Goal: Task Accomplishment & Management: Manage account settings

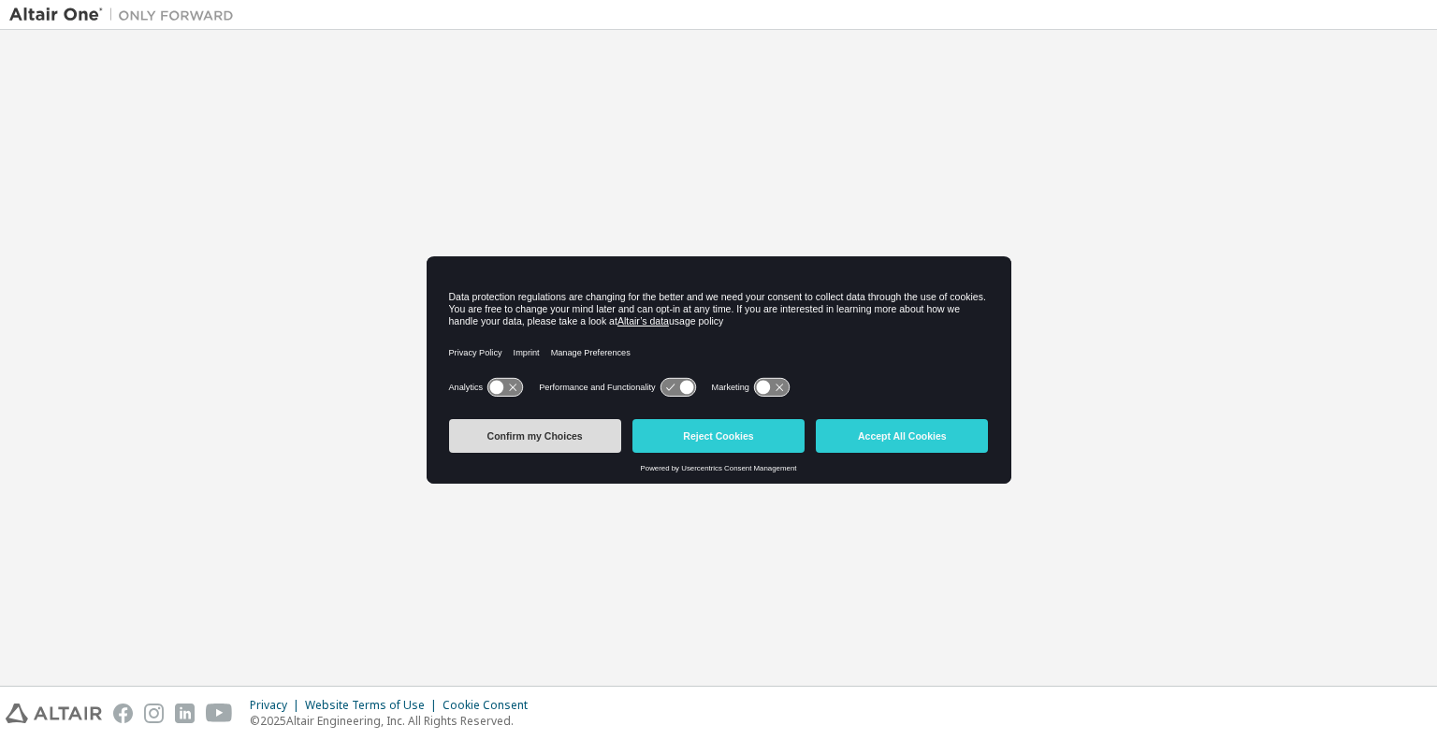
click at [578, 438] on button "Confirm my Choices" at bounding box center [535, 436] width 172 height 34
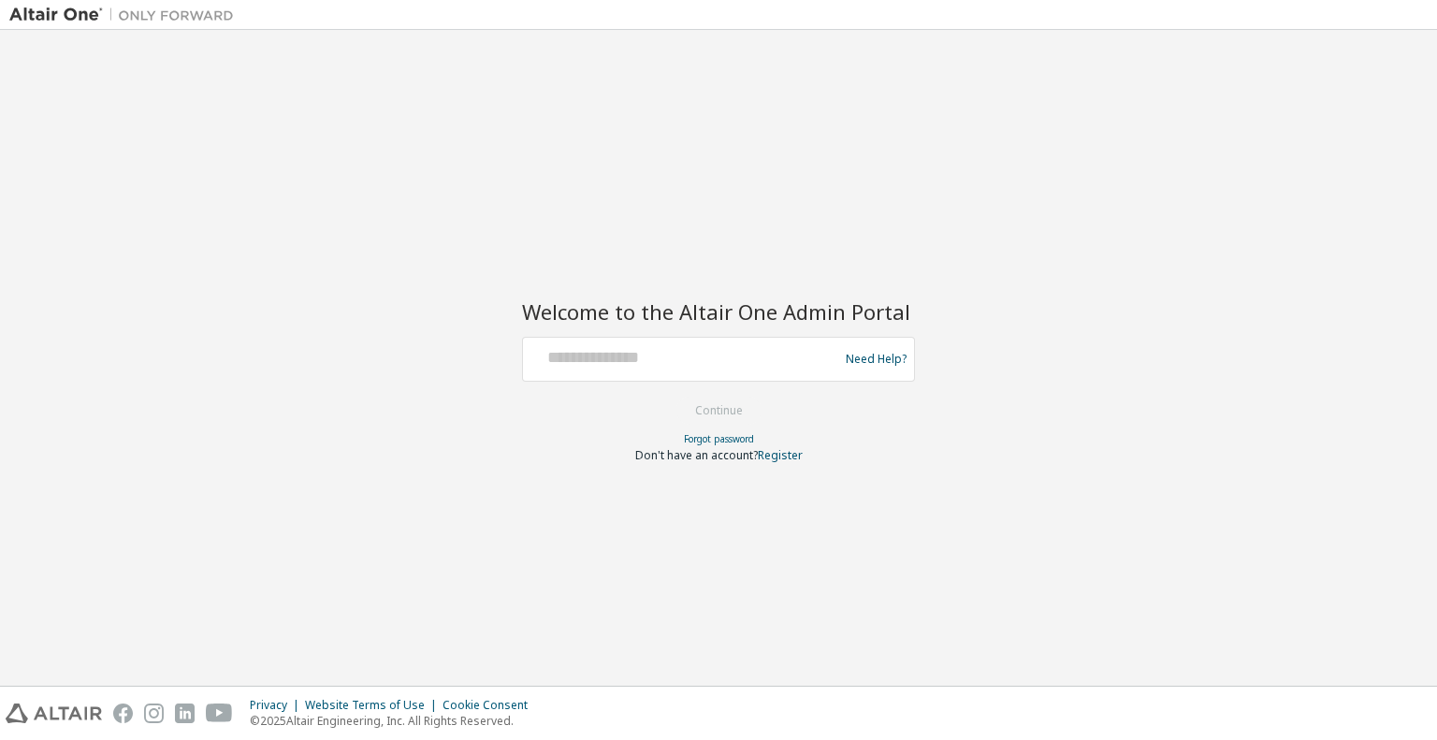
click at [643, 375] on div at bounding box center [684, 360] width 306 height 36
click at [643, 364] on input "text" at bounding box center [684, 355] width 306 height 27
click at [43, 17] on img at bounding box center [126, 15] width 234 height 19
click at [201, 17] on img at bounding box center [126, 15] width 234 height 19
click at [644, 370] on div "*" at bounding box center [684, 360] width 306 height 36
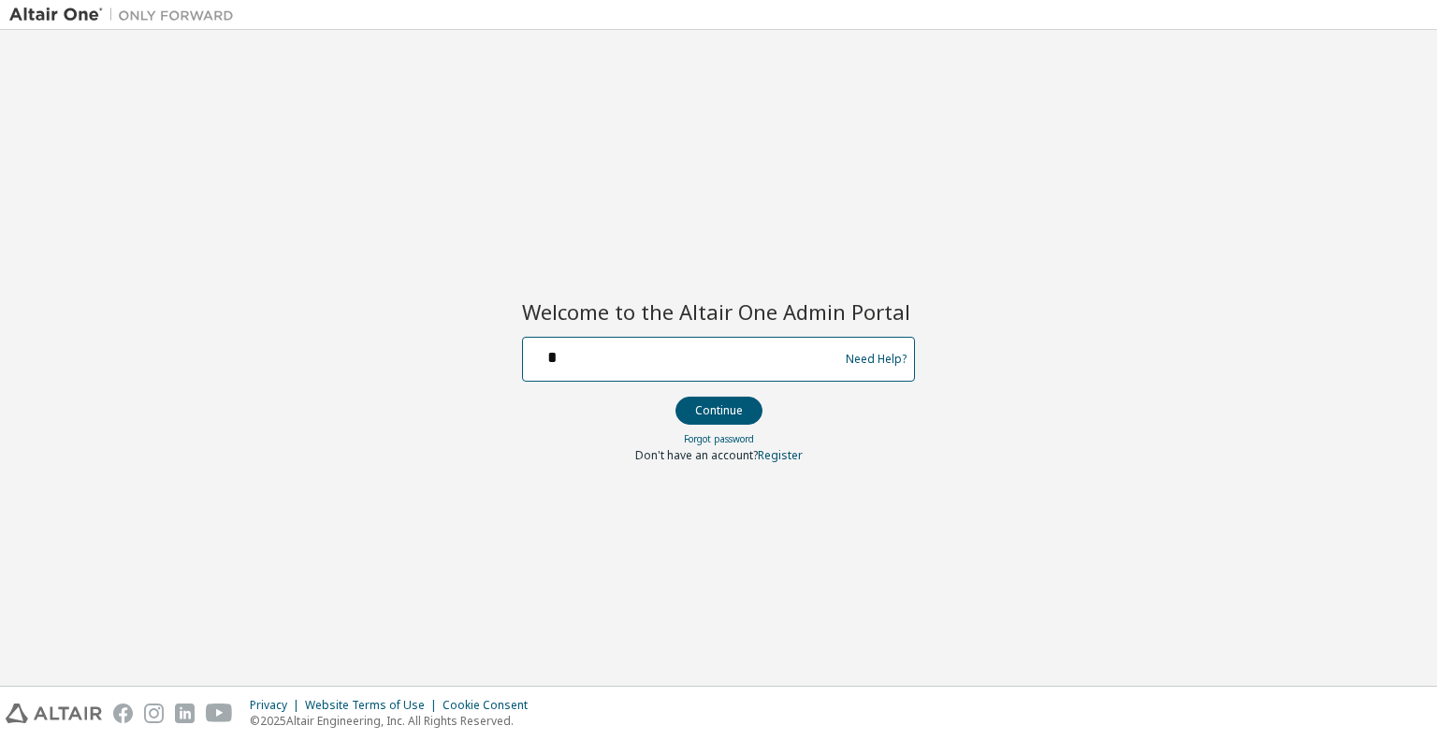
click at [642, 362] on input "*" at bounding box center [684, 355] width 306 height 27
type input "**********"
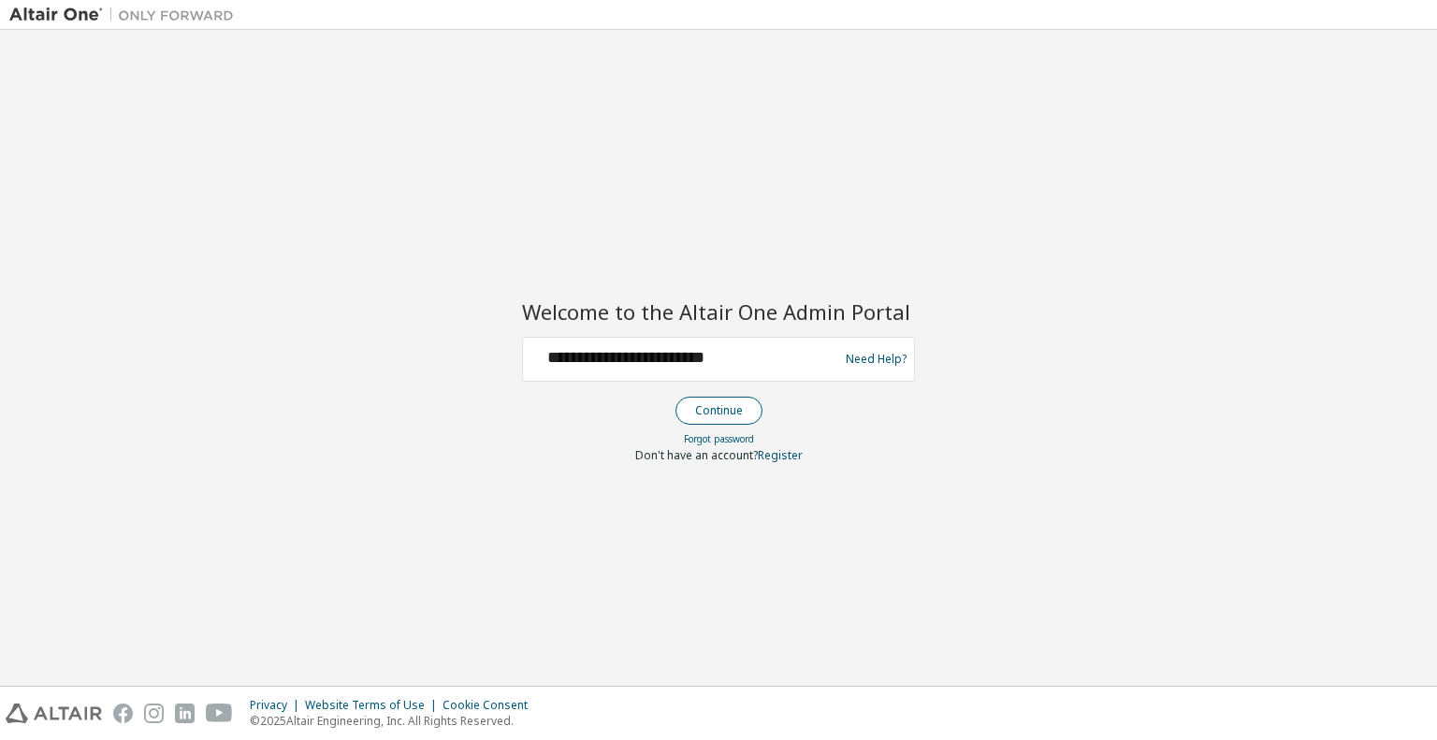
click at [715, 409] on button "Continue" at bounding box center [719, 411] width 87 height 28
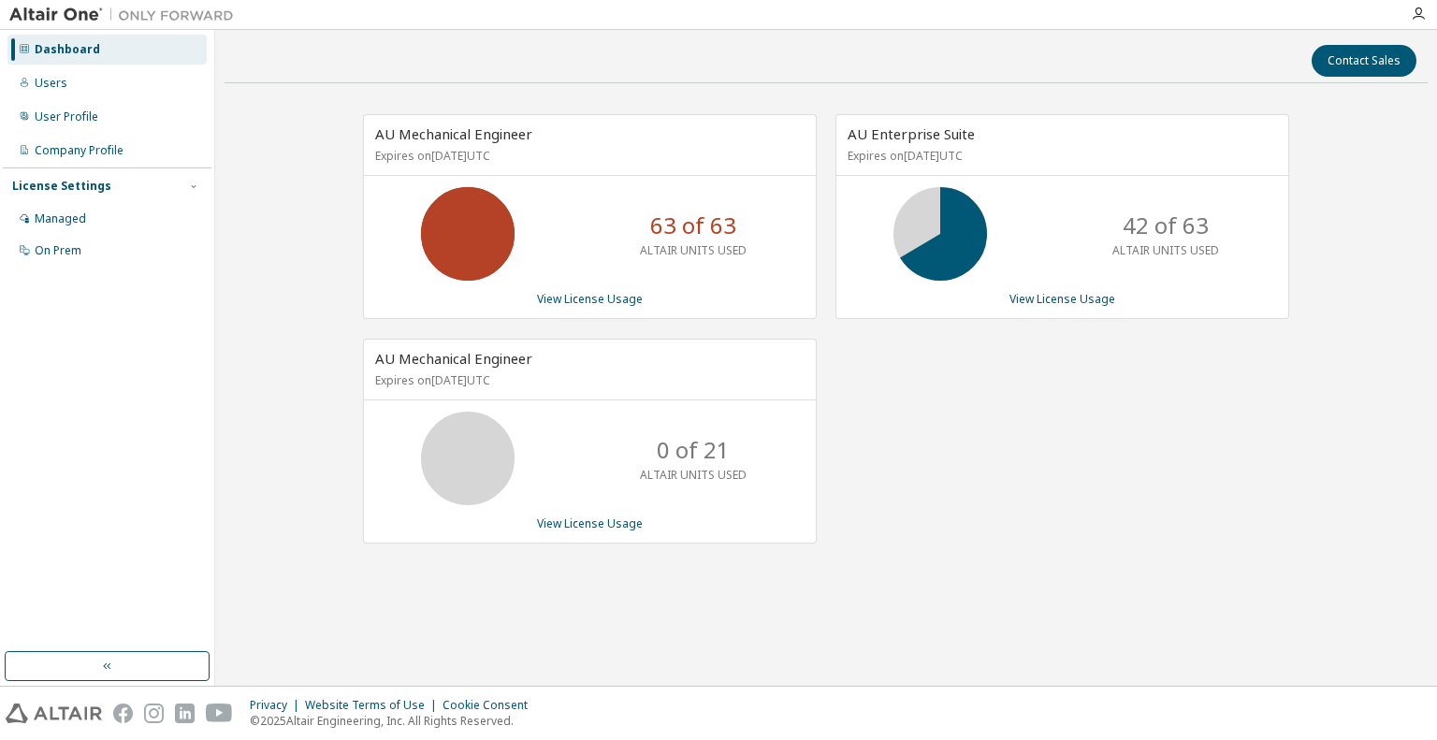
click at [167, 11] on img at bounding box center [126, 15] width 234 height 19
click at [67, 16] on img at bounding box center [126, 15] width 234 height 19
click at [158, 14] on img at bounding box center [126, 15] width 234 height 19
click at [142, 666] on button "button" at bounding box center [107, 666] width 205 height 30
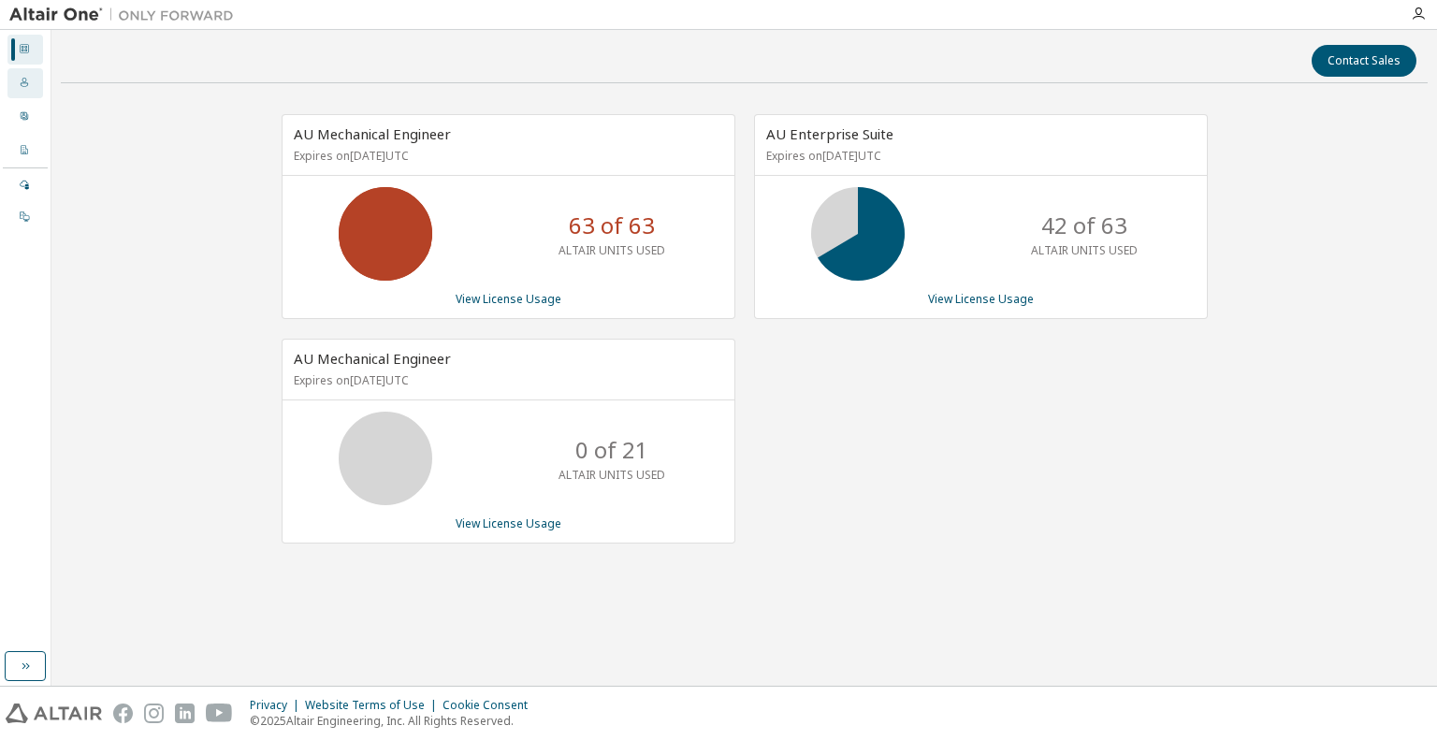
click at [21, 80] on icon at bounding box center [24, 82] width 11 height 11
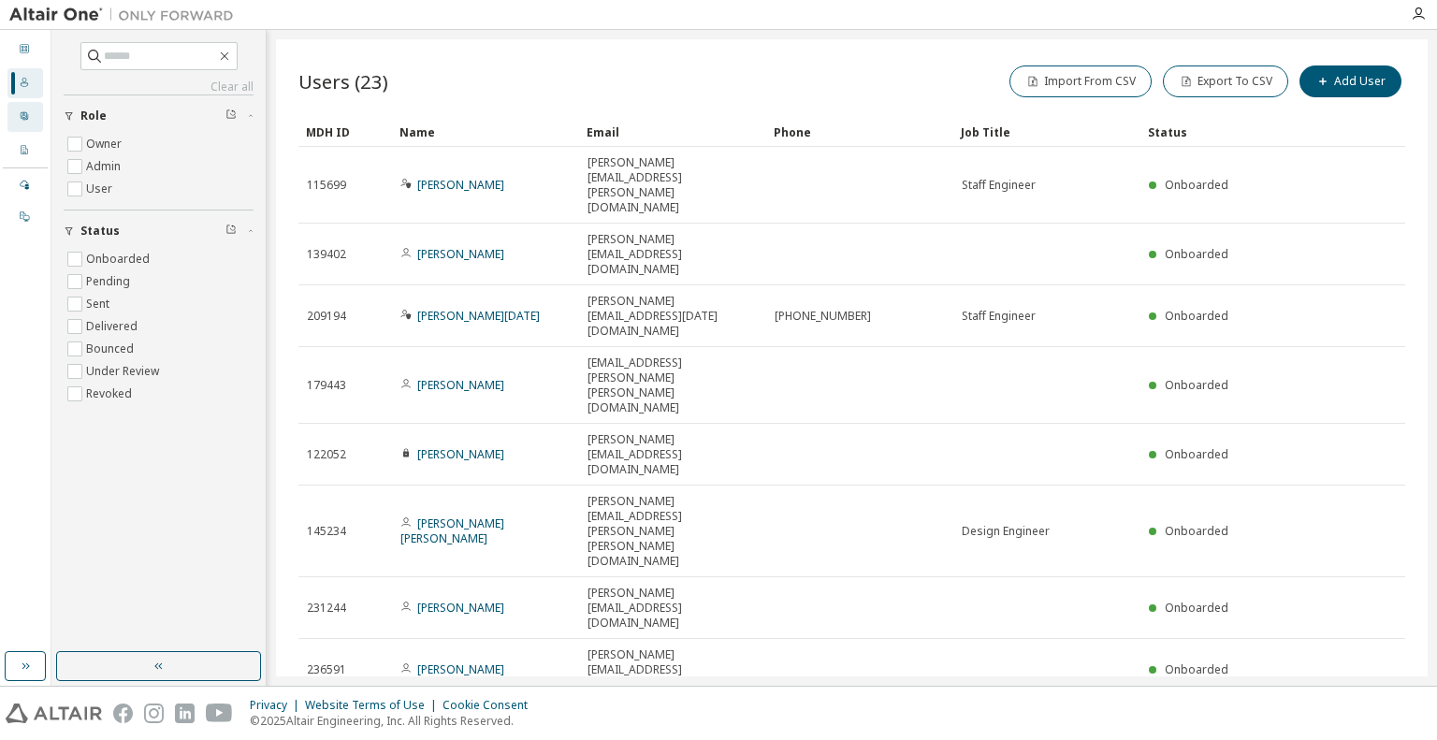
click at [24, 123] on div at bounding box center [24, 116] width 11 height 15
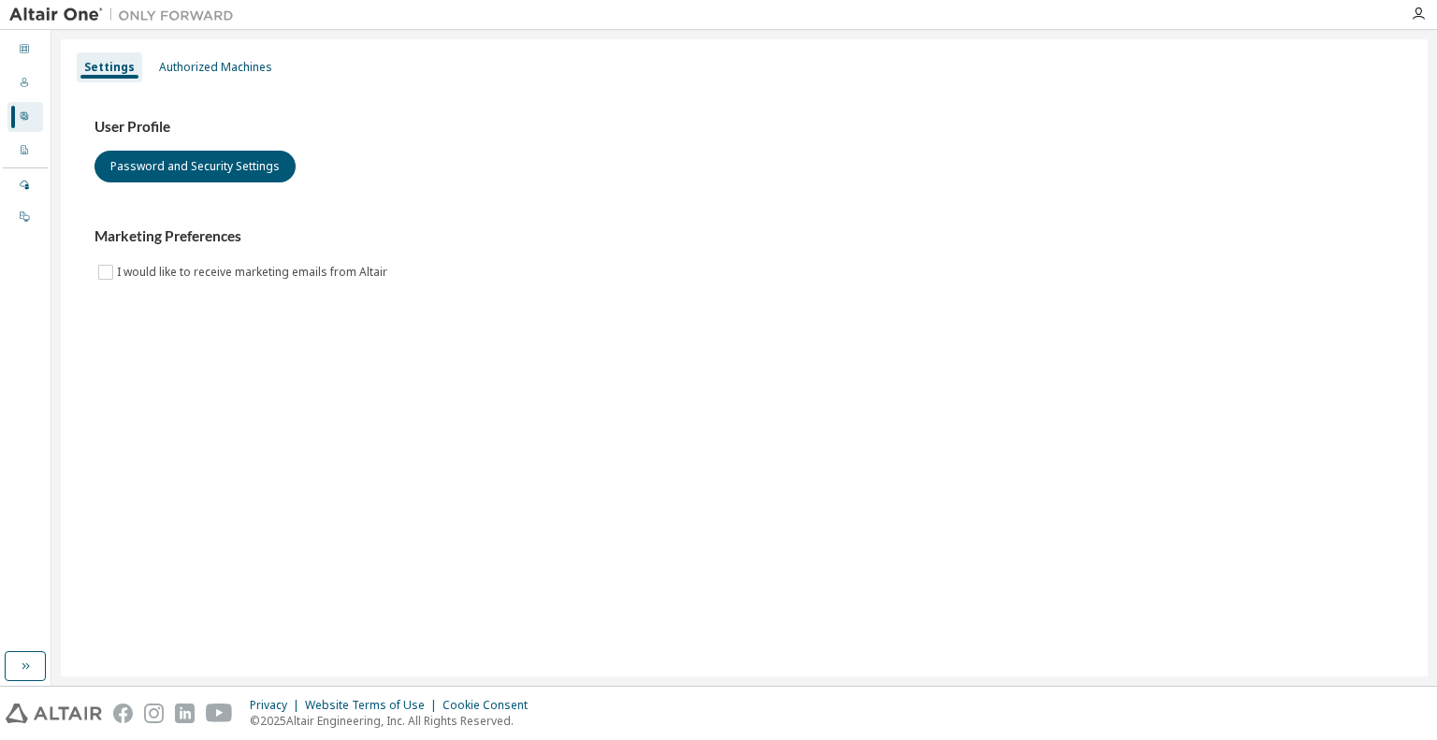
click at [176, 18] on img at bounding box center [126, 15] width 234 height 19
click at [35, 13] on img at bounding box center [126, 15] width 234 height 19
click at [24, 215] on icon at bounding box center [24, 215] width 9 height 9
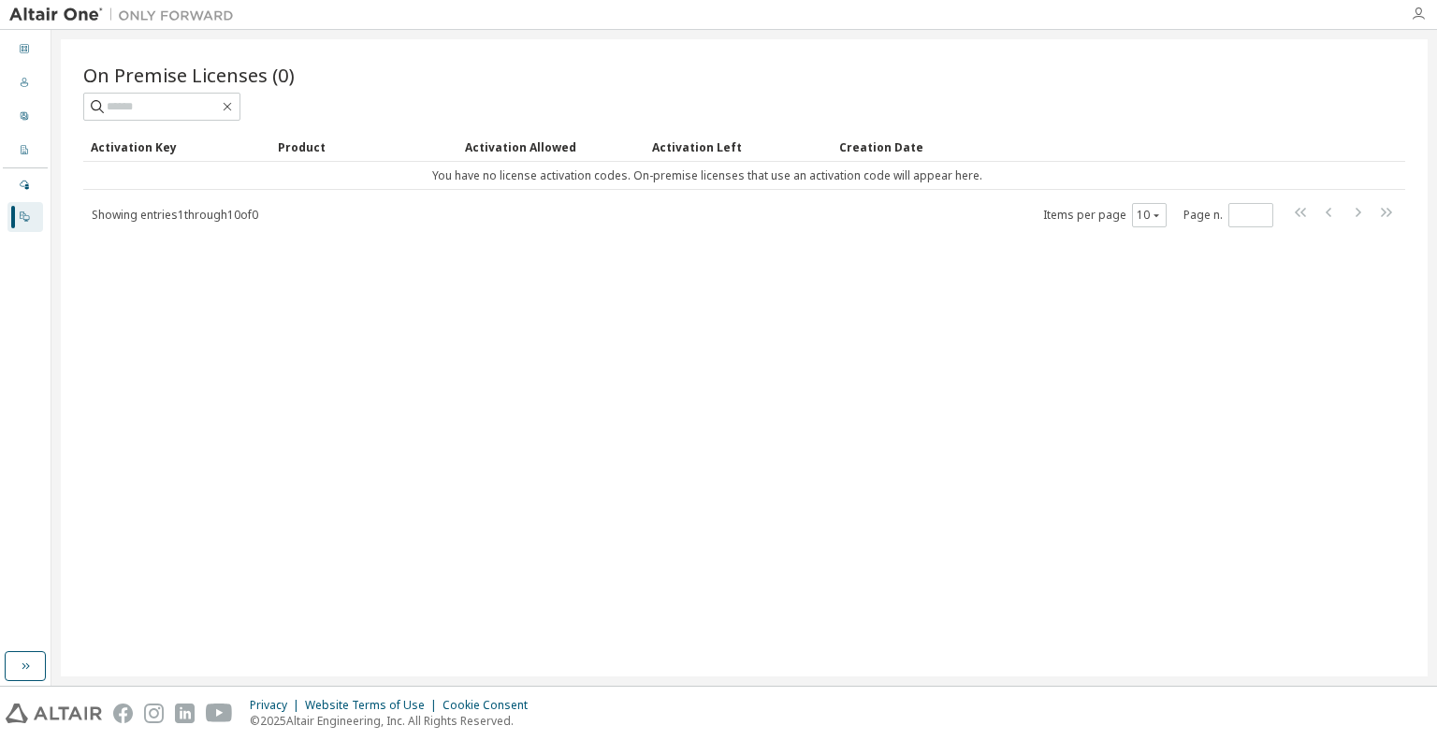
click at [1420, 14] on icon "button" at bounding box center [1418, 14] width 15 height 15
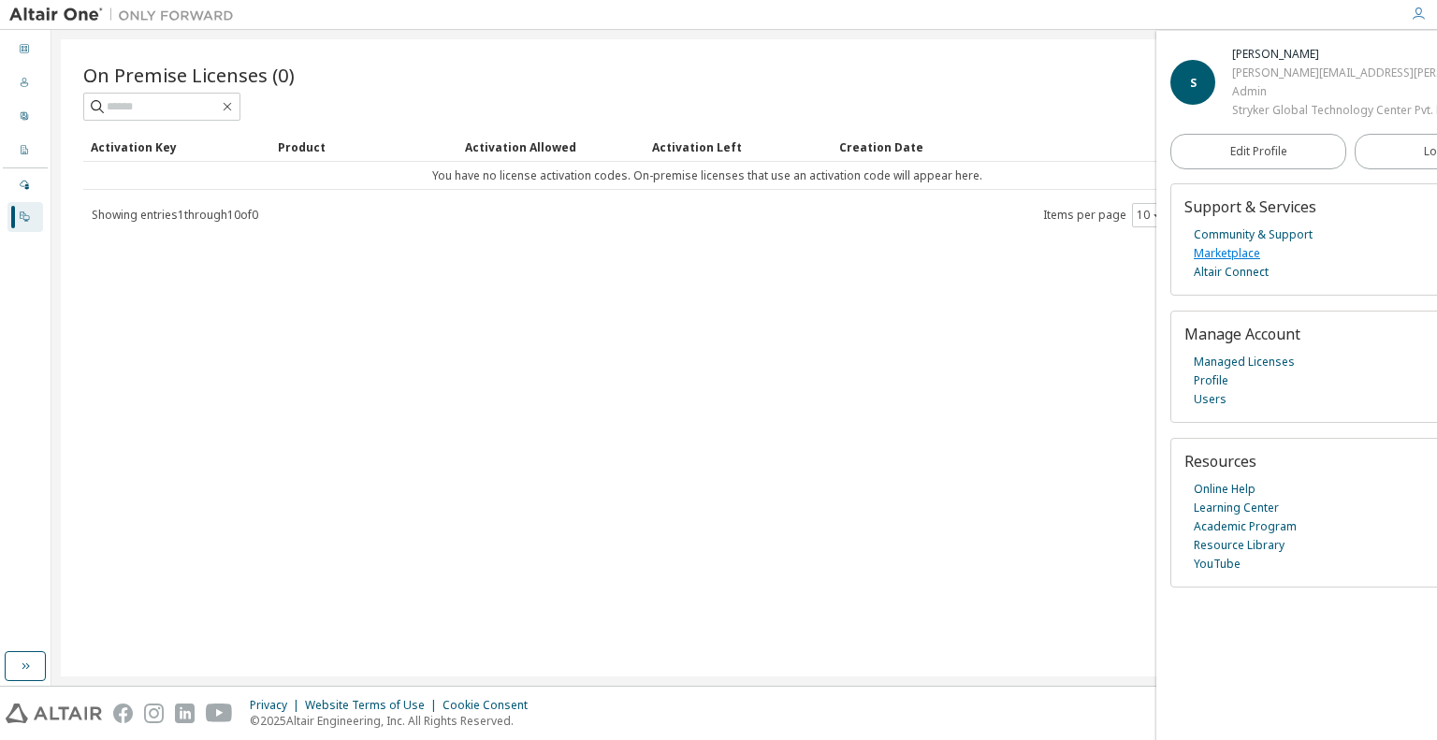
click at [1235, 263] on link "Marketplace" at bounding box center [1227, 253] width 66 height 19
